Goal: Task Accomplishment & Management: Complete application form

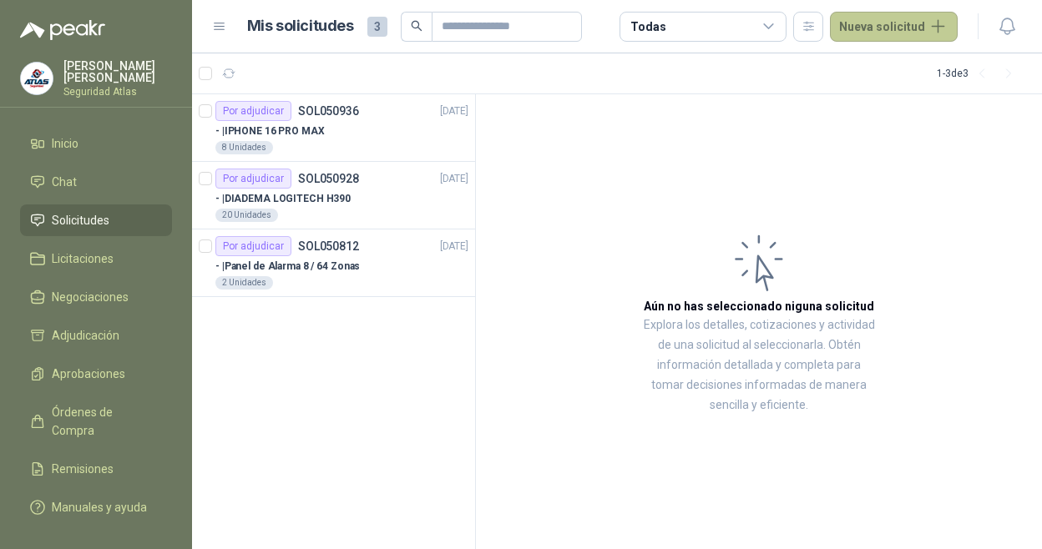
click at [872, 21] on button "Nueva solicitud" at bounding box center [894, 27] width 128 height 30
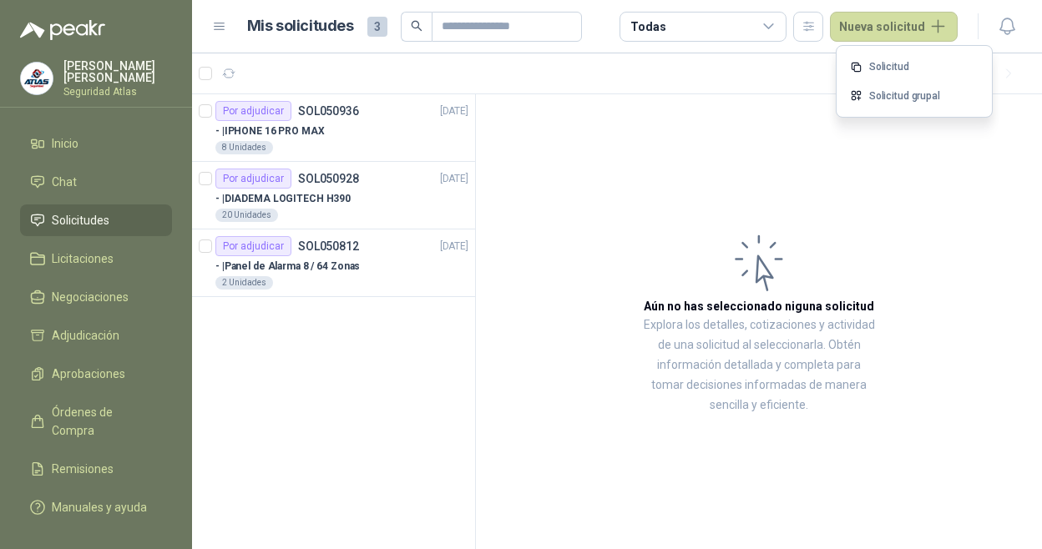
click at [897, 69] on link "Solicitud" at bounding box center [914, 67] width 142 height 29
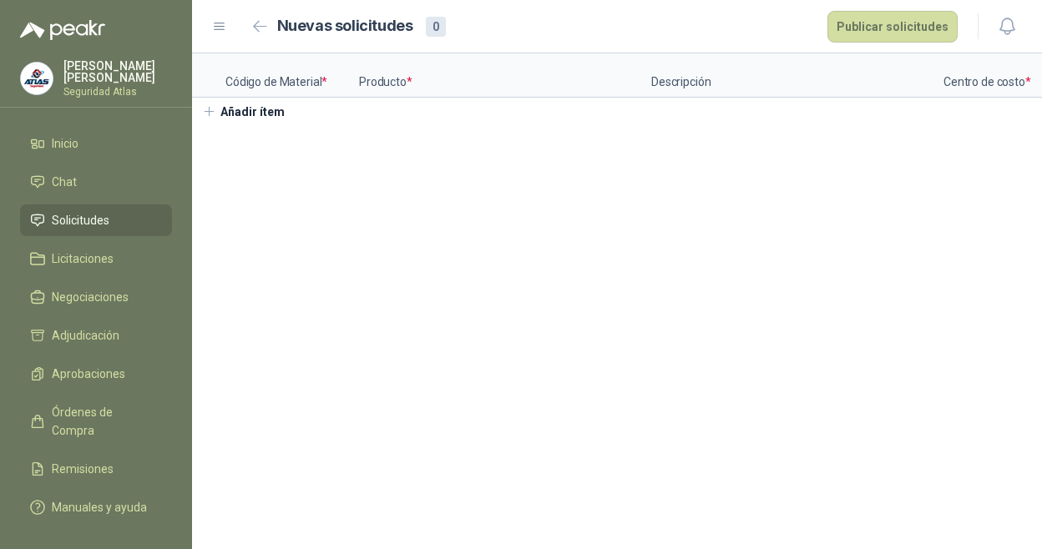
click at [235, 123] on button "Añadir ítem" at bounding box center [243, 112] width 103 height 28
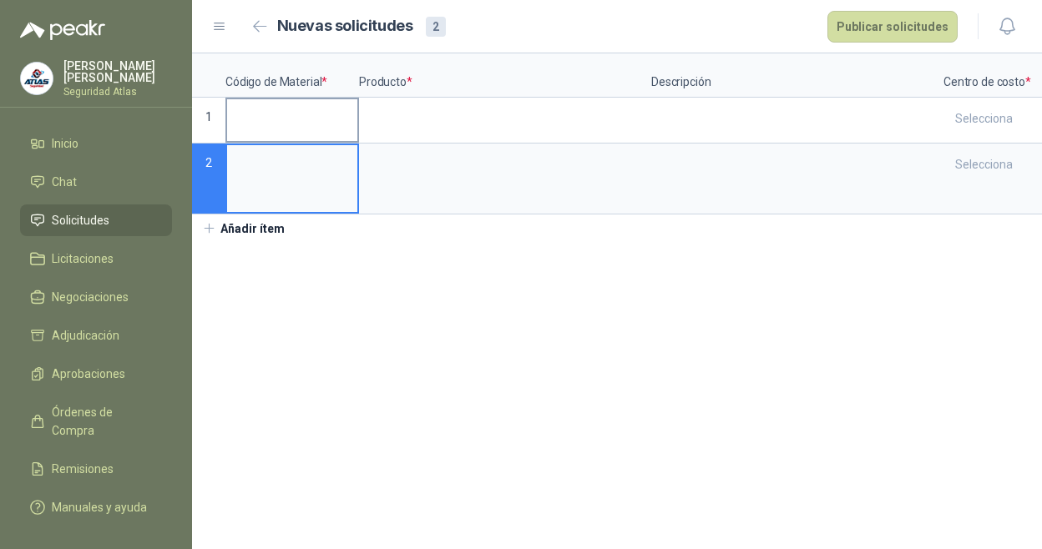
click at [302, 133] on label at bounding box center [292, 120] width 130 height 42
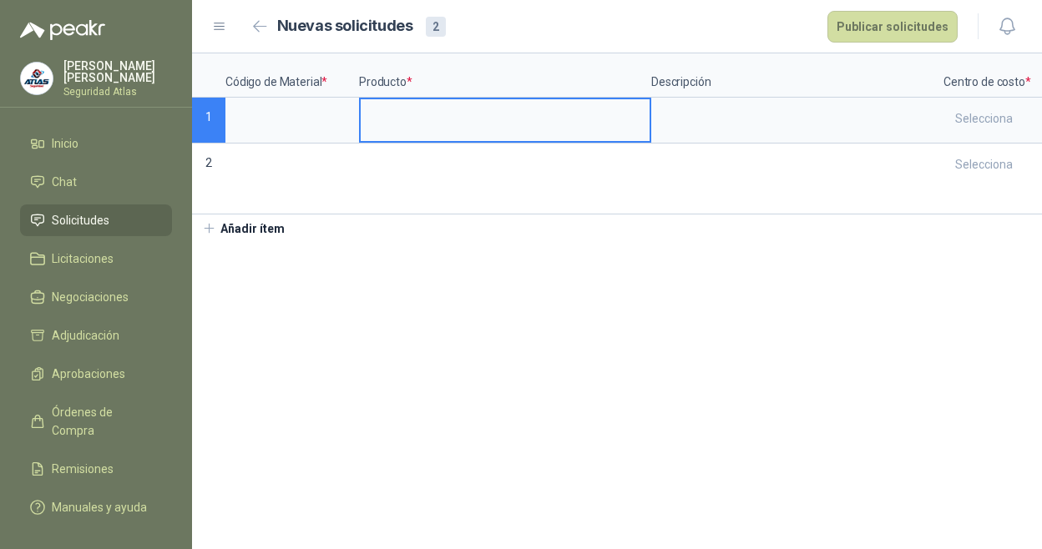
click at [382, 114] on input at bounding box center [505, 115] width 289 height 33
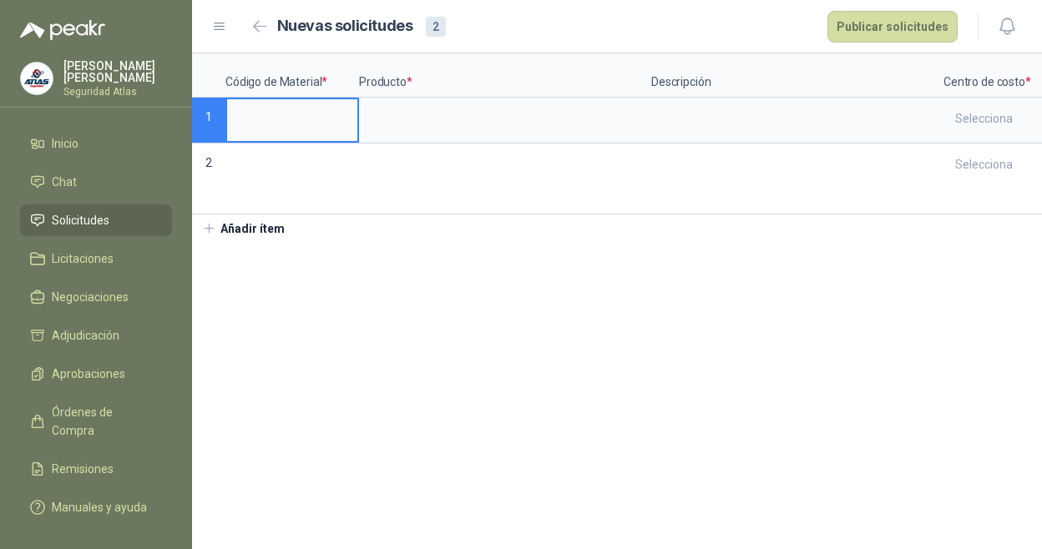
click at [284, 121] on input at bounding box center [292, 115] width 130 height 33
